Goal: Book appointment/travel/reservation

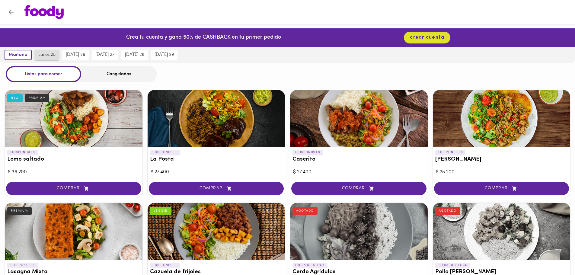
click at [53, 53] on span "lunes 25" at bounding box center [46, 54] width 17 height 5
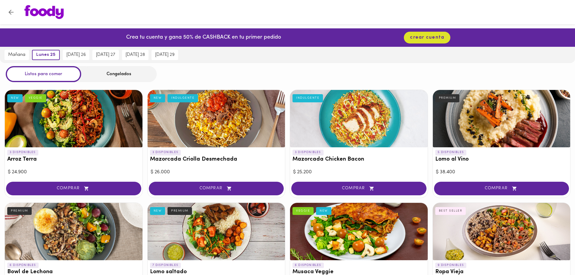
click at [13, 15] on icon "Volver" at bounding box center [11, 12] width 8 height 8
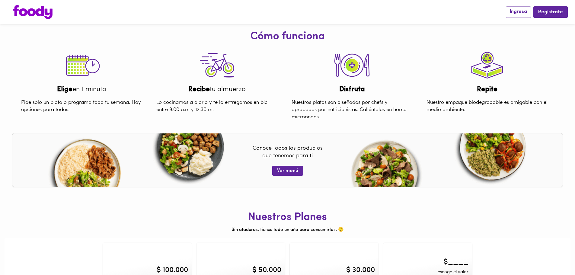
scroll to position [239, 0]
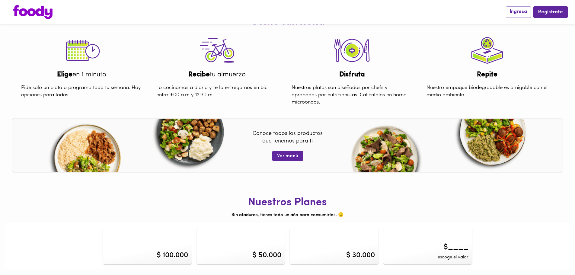
click at [419, 250] on div "$____ escoge el valor" at bounding box center [427, 246] width 89 height 36
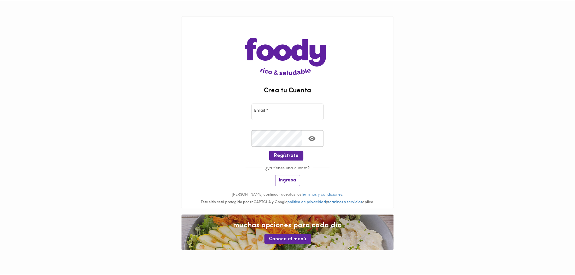
scroll to position [239, 0]
